Goal: Information Seeking & Learning: Learn about a topic

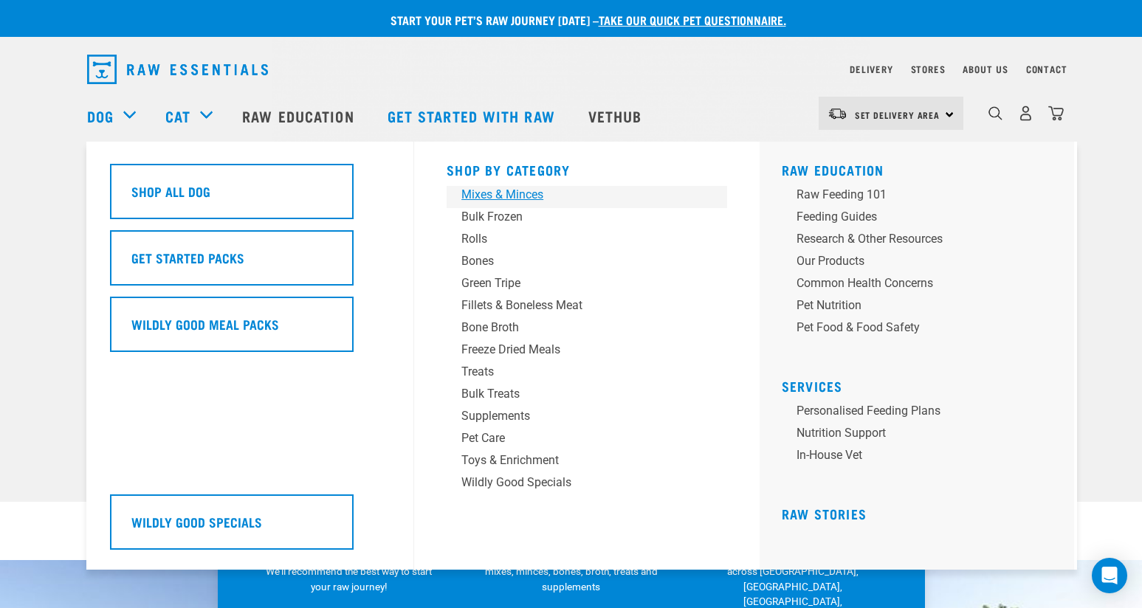
click at [522, 195] on div "Mixes & Minces" at bounding box center [576, 195] width 230 height 18
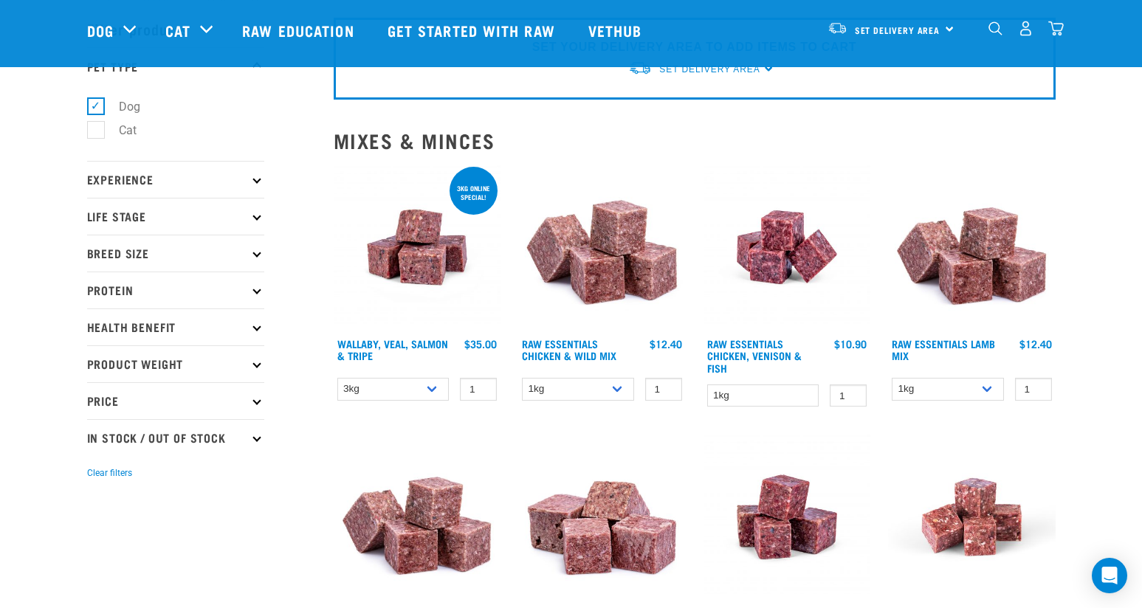
scroll to position [55, 0]
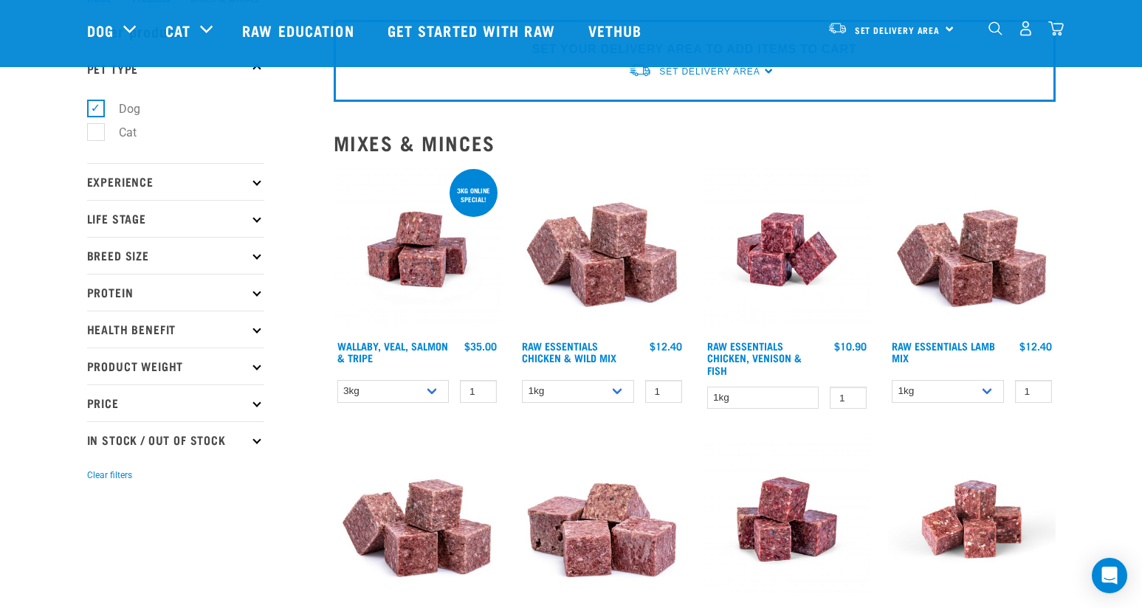
click at [422, 272] on img at bounding box center [418, 250] width 168 height 168
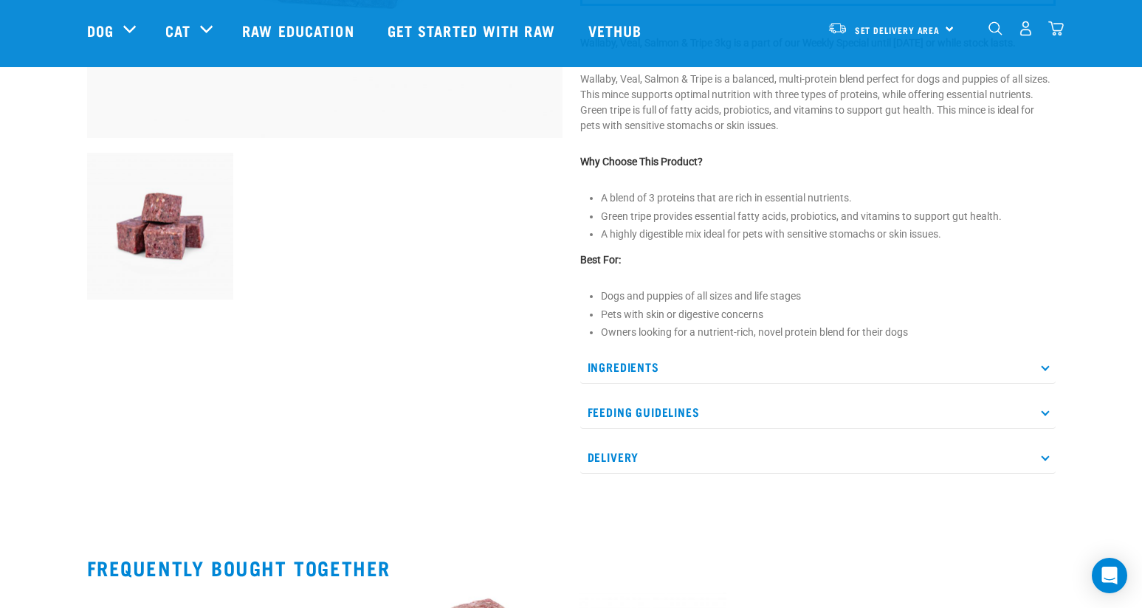
scroll to position [451, 0]
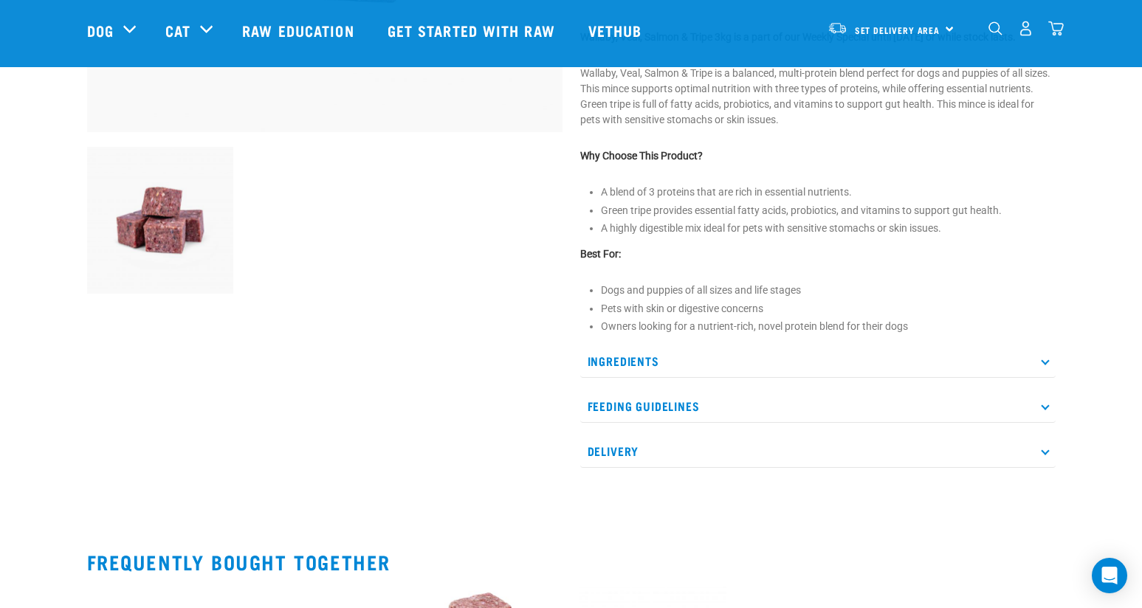
click at [679, 378] on p "Ingredients" at bounding box center [817, 361] width 475 height 33
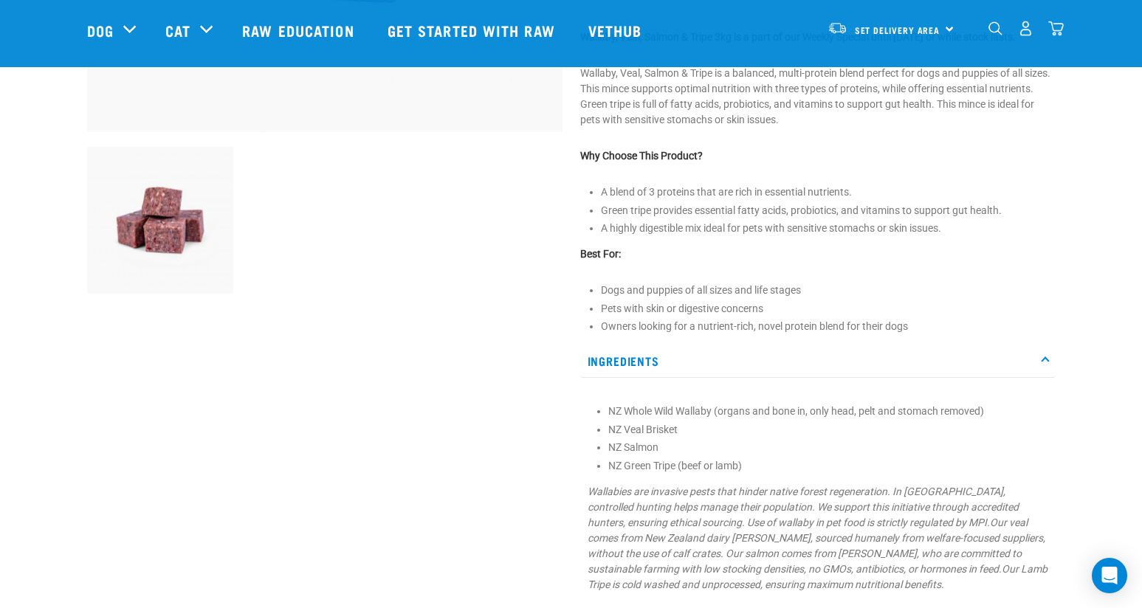
click at [679, 378] on p "Ingredients" at bounding box center [817, 361] width 475 height 33
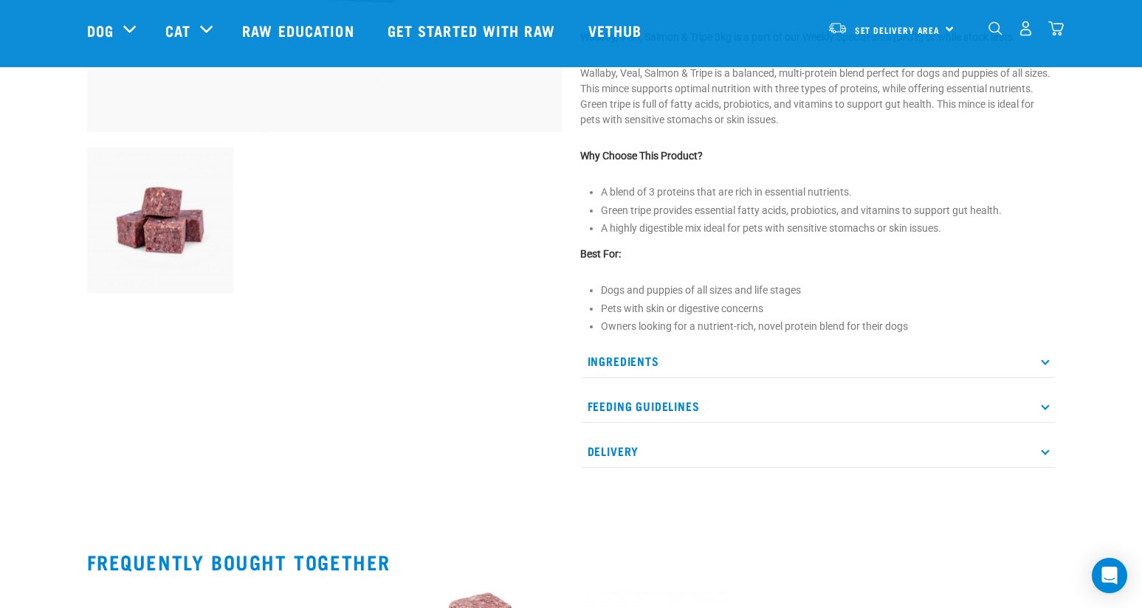
click at [679, 420] on p "Feeding Guidelines" at bounding box center [817, 406] width 475 height 33
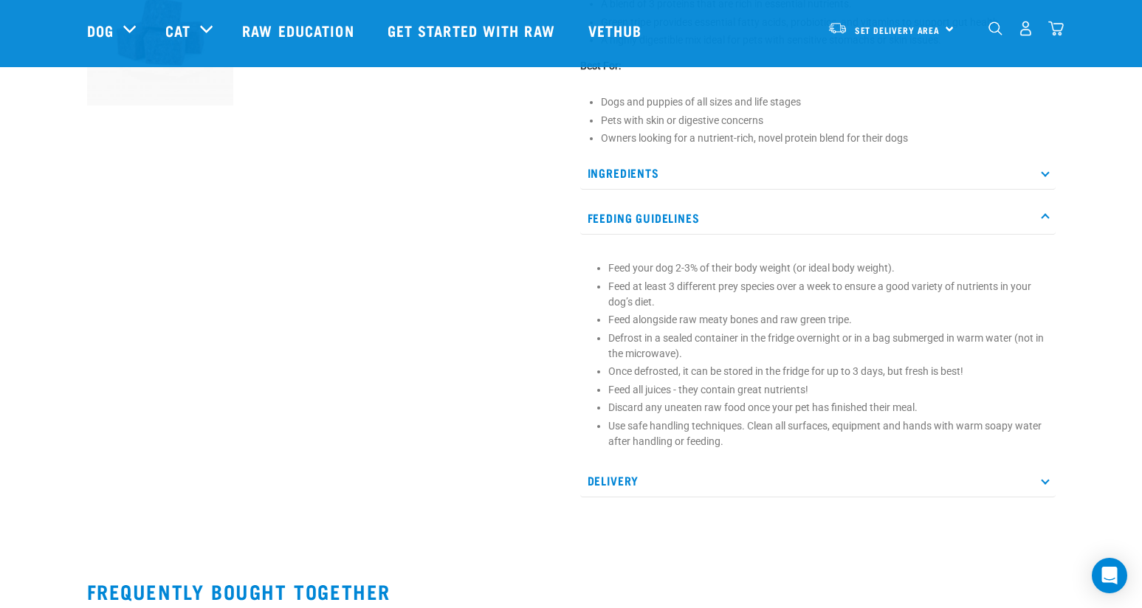
scroll to position [650, 0]
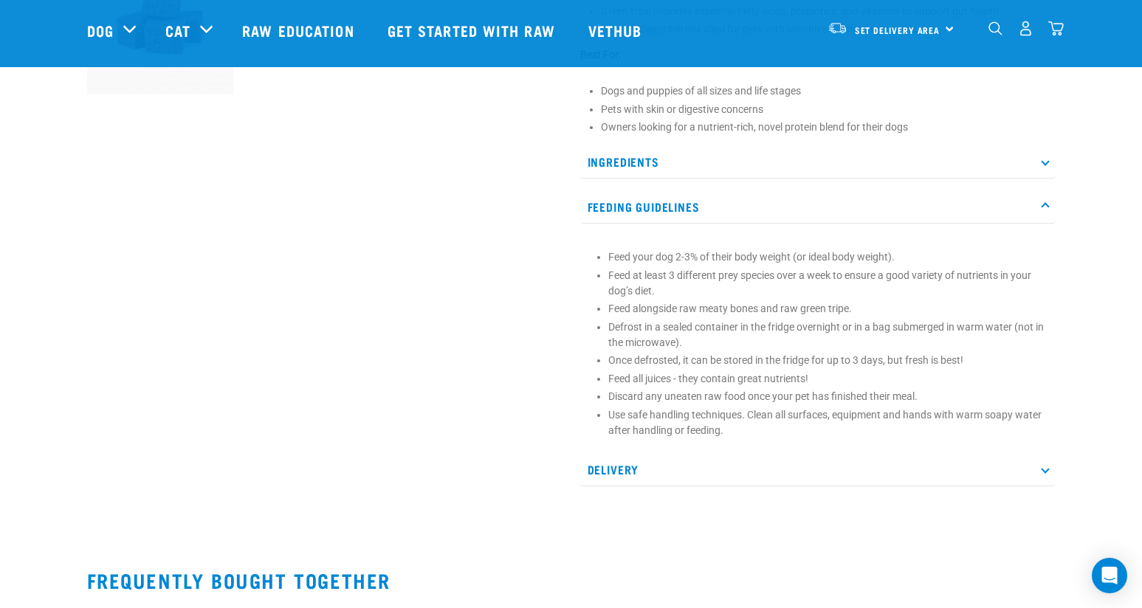
click at [604, 487] on p "Delivery" at bounding box center [817, 469] width 475 height 33
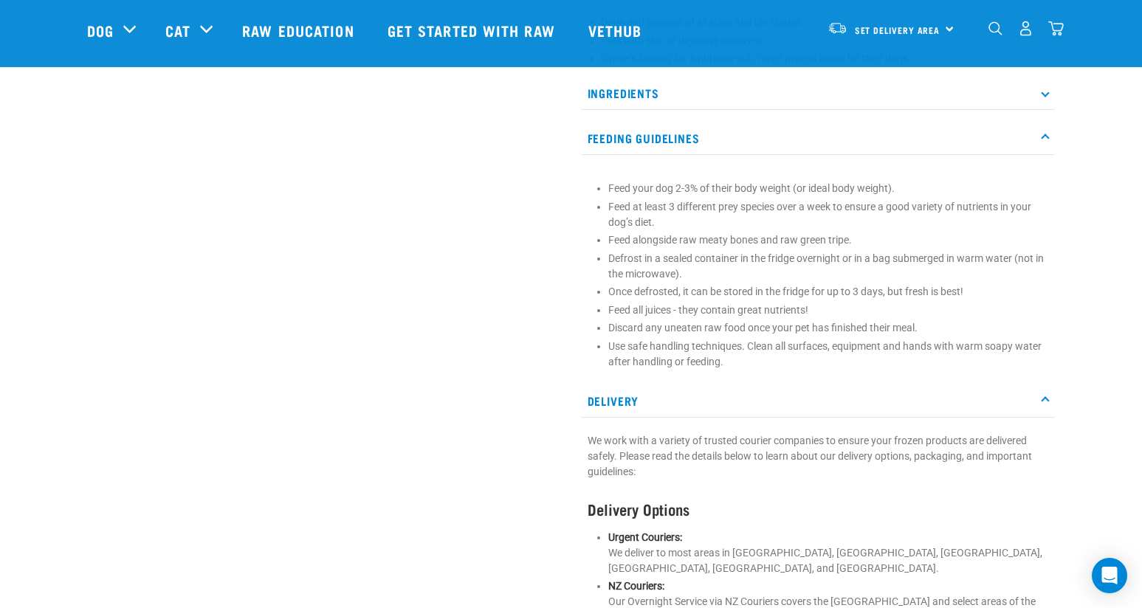
scroll to position [0, 0]
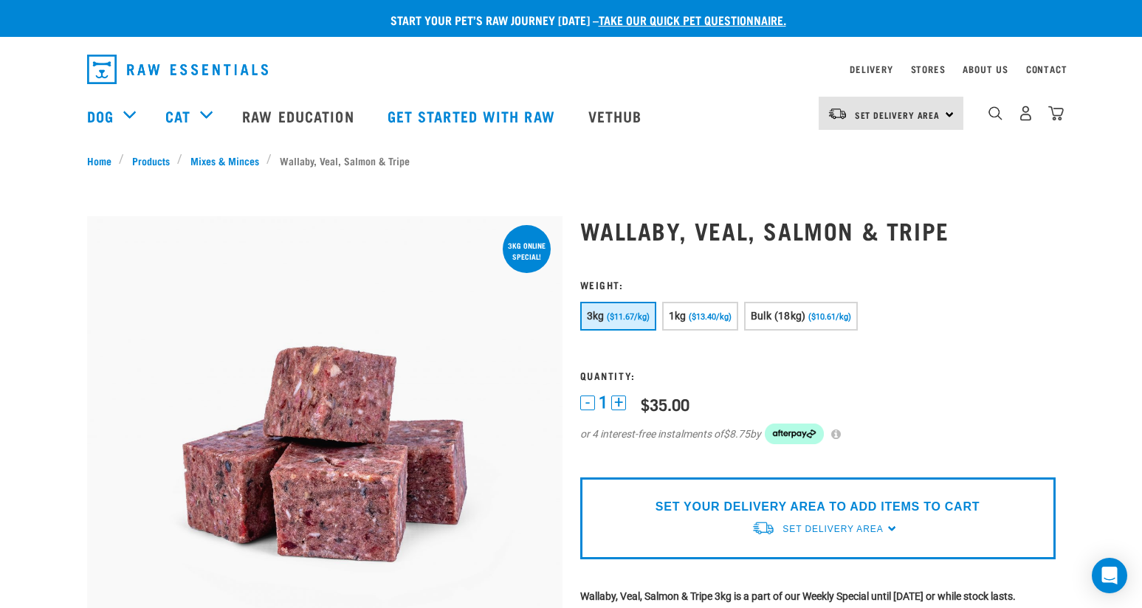
click at [930, 223] on h1 "Wallaby, Veal, Salmon & Tripe" at bounding box center [817, 230] width 475 height 27
click at [715, 221] on h1 "Wallaby, Veal, Salmon & Tripe" at bounding box center [817, 230] width 475 height 27
click at [657, 225] on h1 "Wallaby, Veal, Salmon & Tripe" at bounding box center [817, 230] width 475 height 27
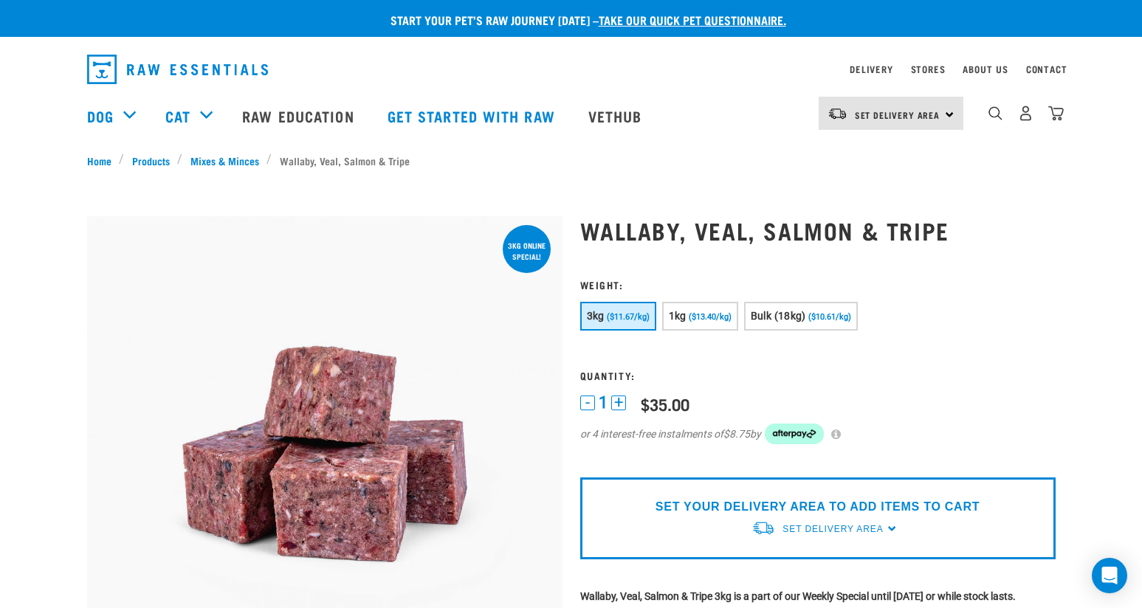
click at [637, 230] on h1 "Wallaby, Veal, Salmon & Tripe" at bounding box center [817, 230] width 475 height 27
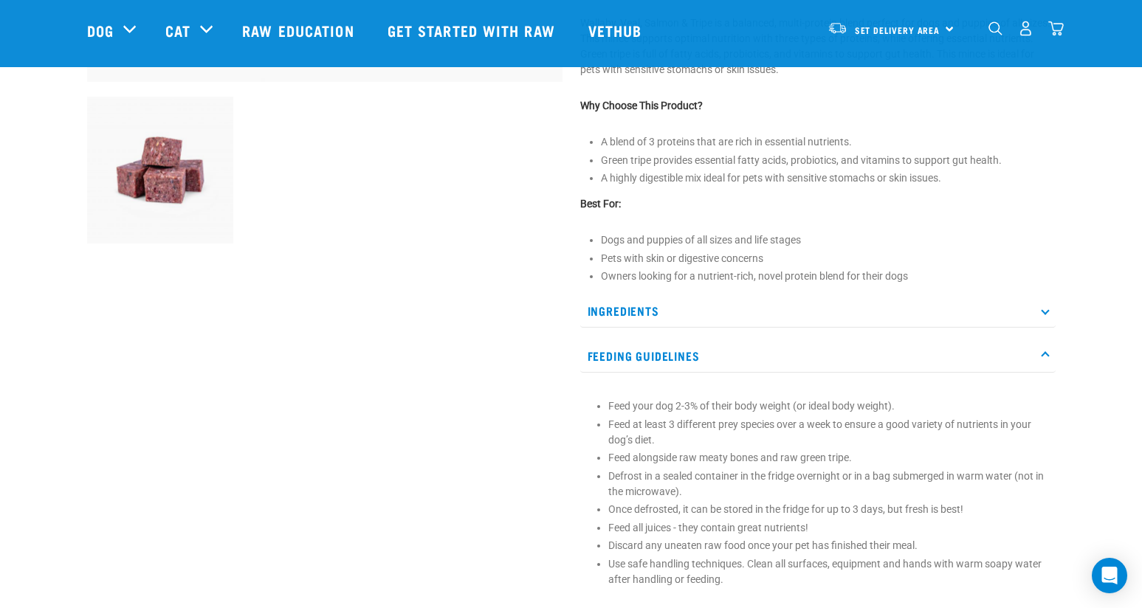
scroll to position [532, 0]
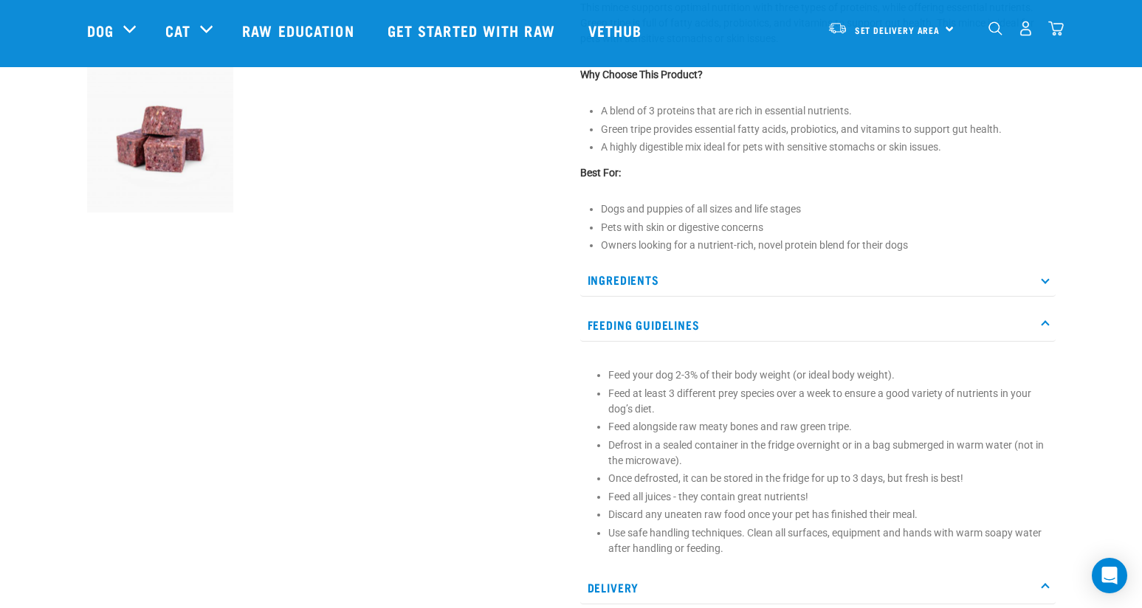
click at [786, 335] on p "Feeding Guidelines" at bounding box center [817, 325] width 475 height 33
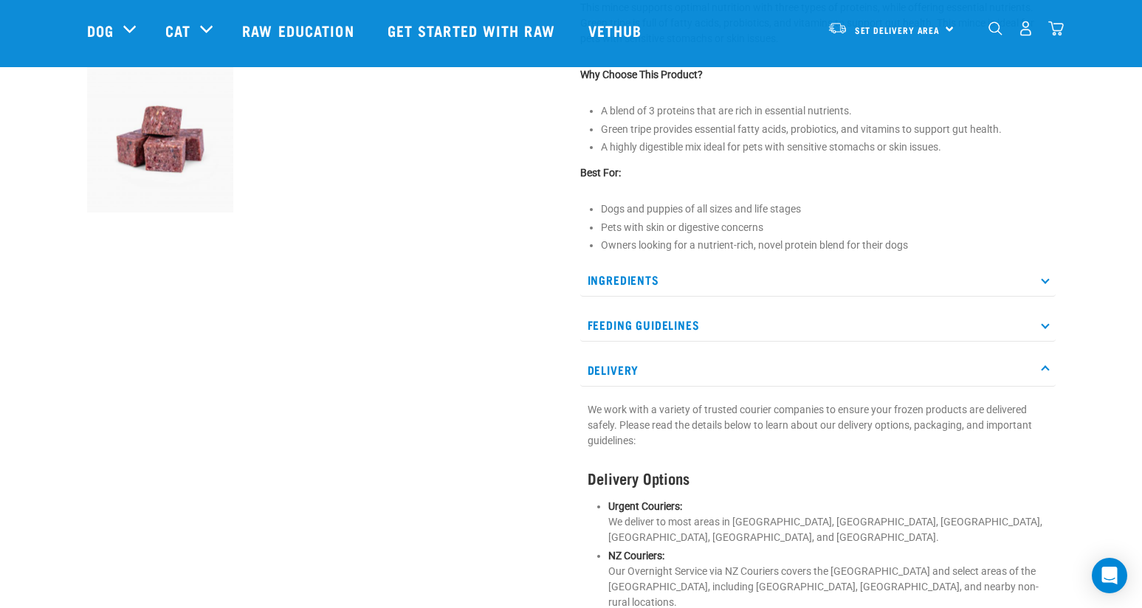
click at [786, 340] on p "Feeding Guidelines" at bounding box center [817, 325] width 475 height 33
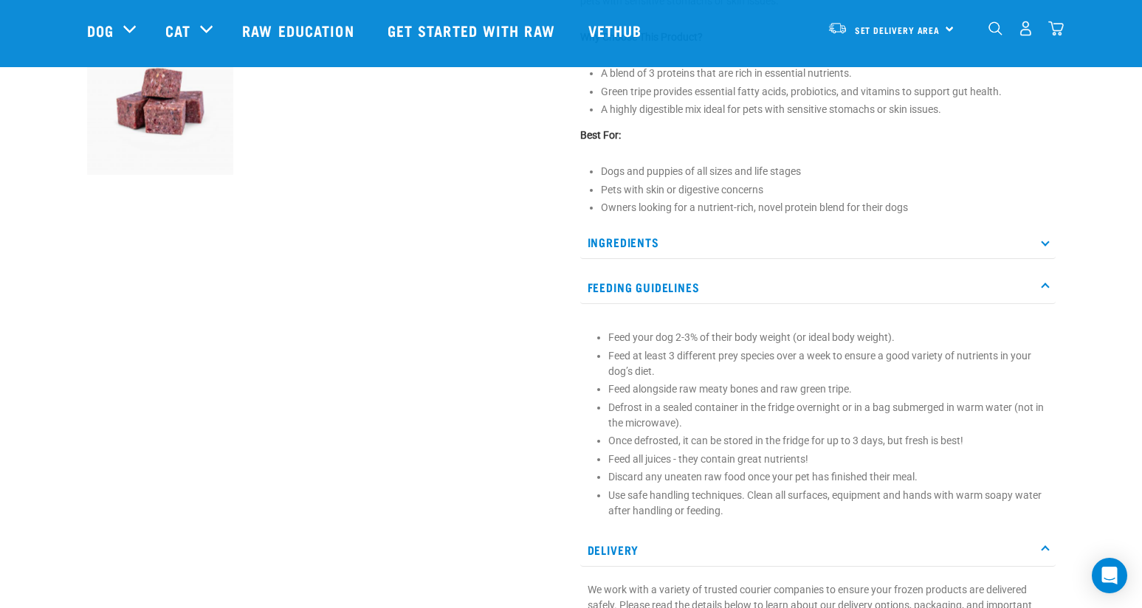
scroll to position [572, 0]
click at [744, 508] on p "Use safe handling techniques. Clean all surfaces, equipment and hands with warm…" at bounding box center [828, 501] width 440 height 31
